Goal: Book appointment/travel/reservation

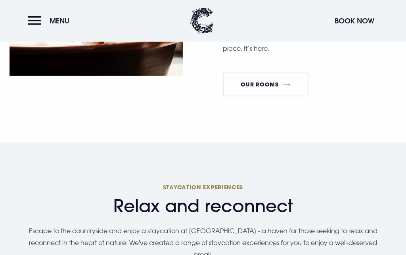
scroll to position [532, 0]
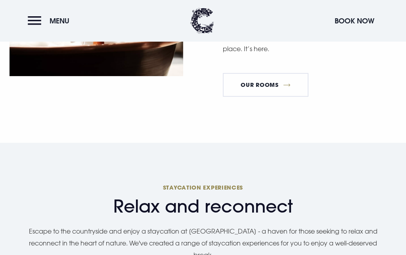
click at [284, 97] on link "Our Rooms" at bounding box center [266, 85] width 86 height 24
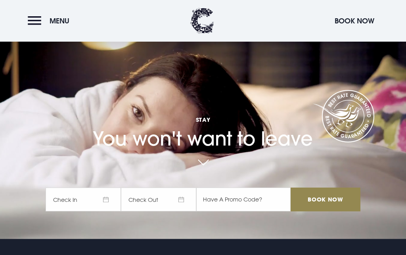
click at [64, 211] on span "Check In" at bounding box center [83, 200] width 75 height 24
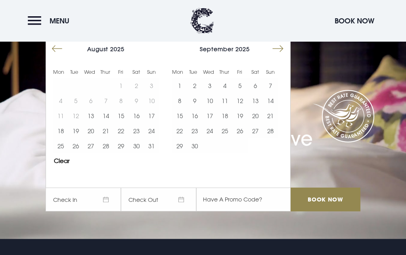
click at [194, 93] on button "2" at bounding box center [194, 85] width 15 height 15
click at [224, 93] on button "4" at bounding box center [224, 85] width 15 height 15
click at [226, 93] on button "4" at bounding box center [224, 85] width 15 height 15
click at [194, 93] on button "2" at bounding box center [194, 85] width 15 height 15
click at [198, 93] on button "2" at bounding box center [194, 85] width 15 height 15
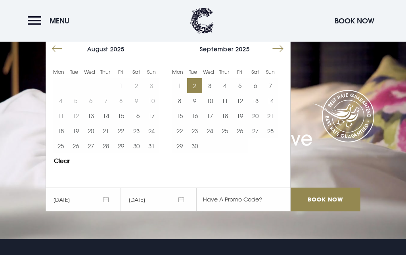
click at [223, 93] on button "4" at bounding box center [224, 85] width 15 height 15
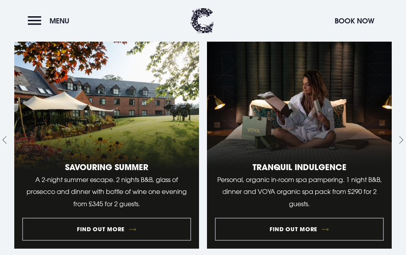
scroll to position [666, 0]
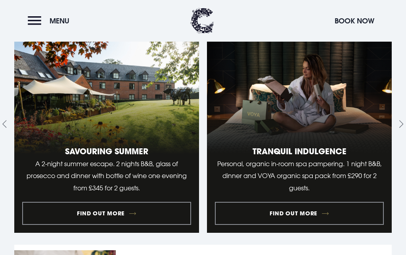
click at [120, 233] on link "1 of 10" at bounding box center [106, 123] width 185 height 217
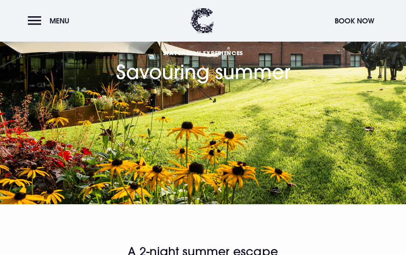
scroll to position [-4, 0]
